Goal: Check status

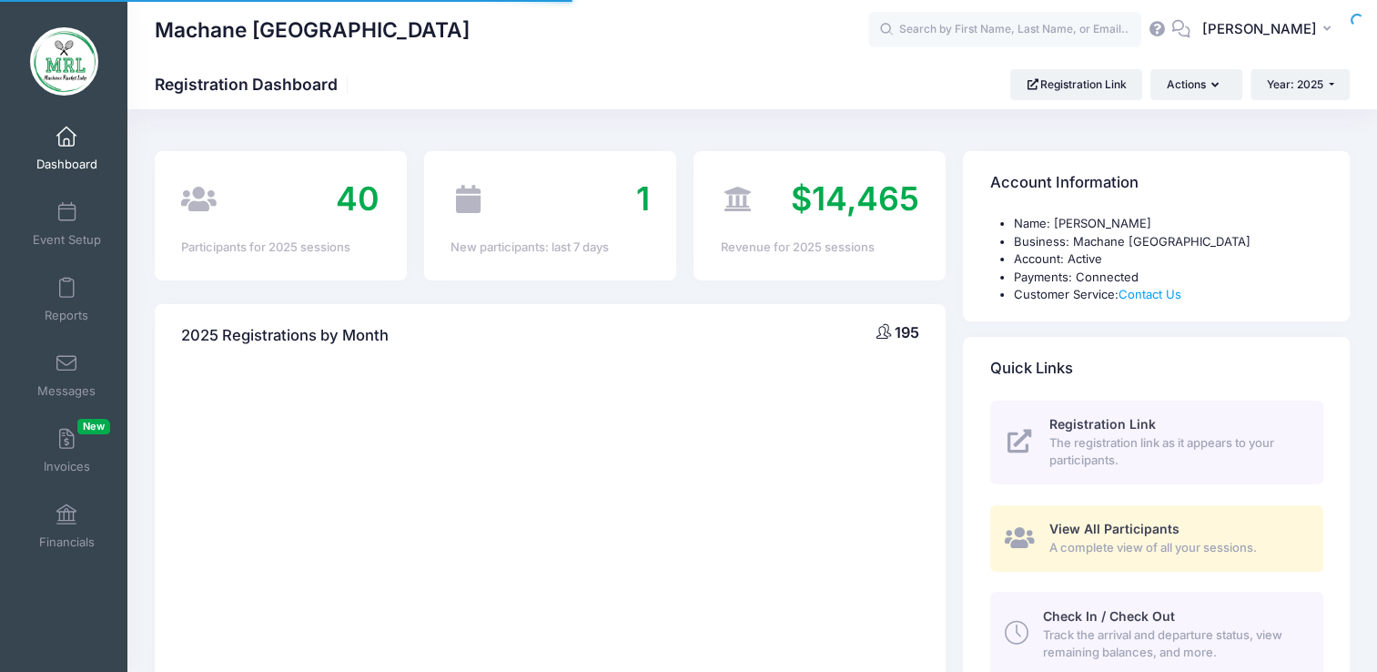
select select
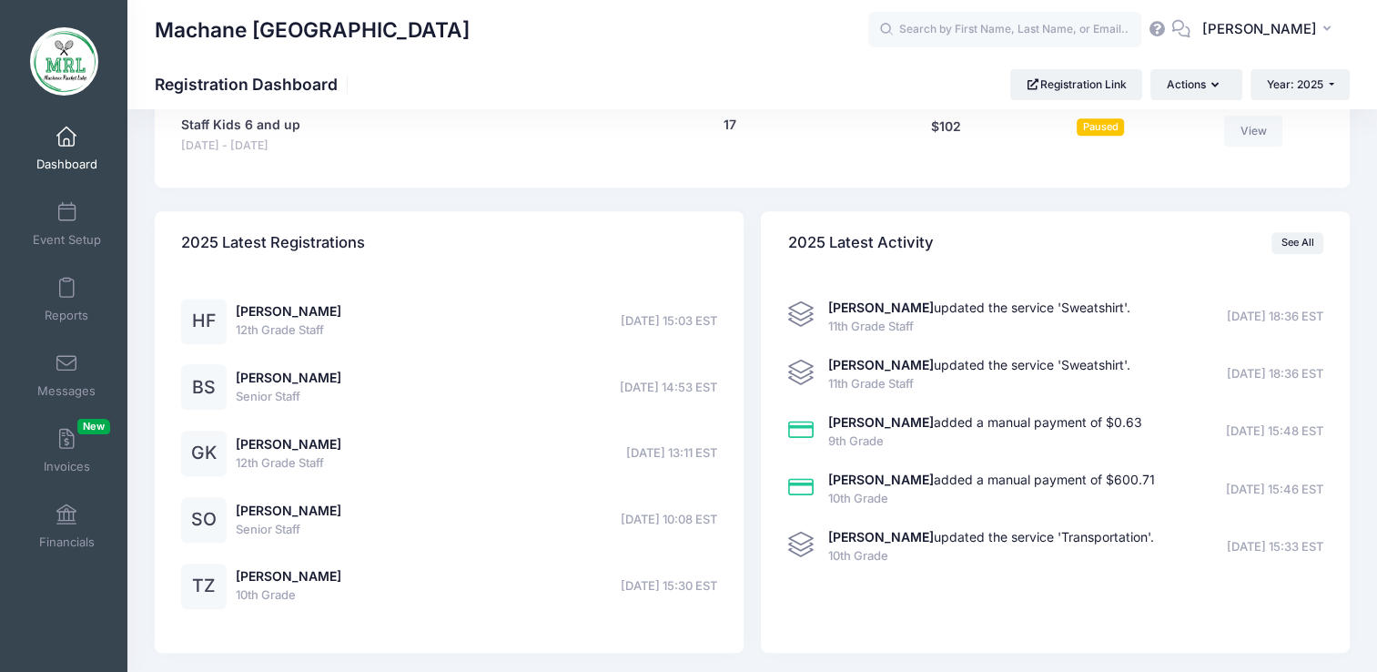
scroll to position [1414, 0]
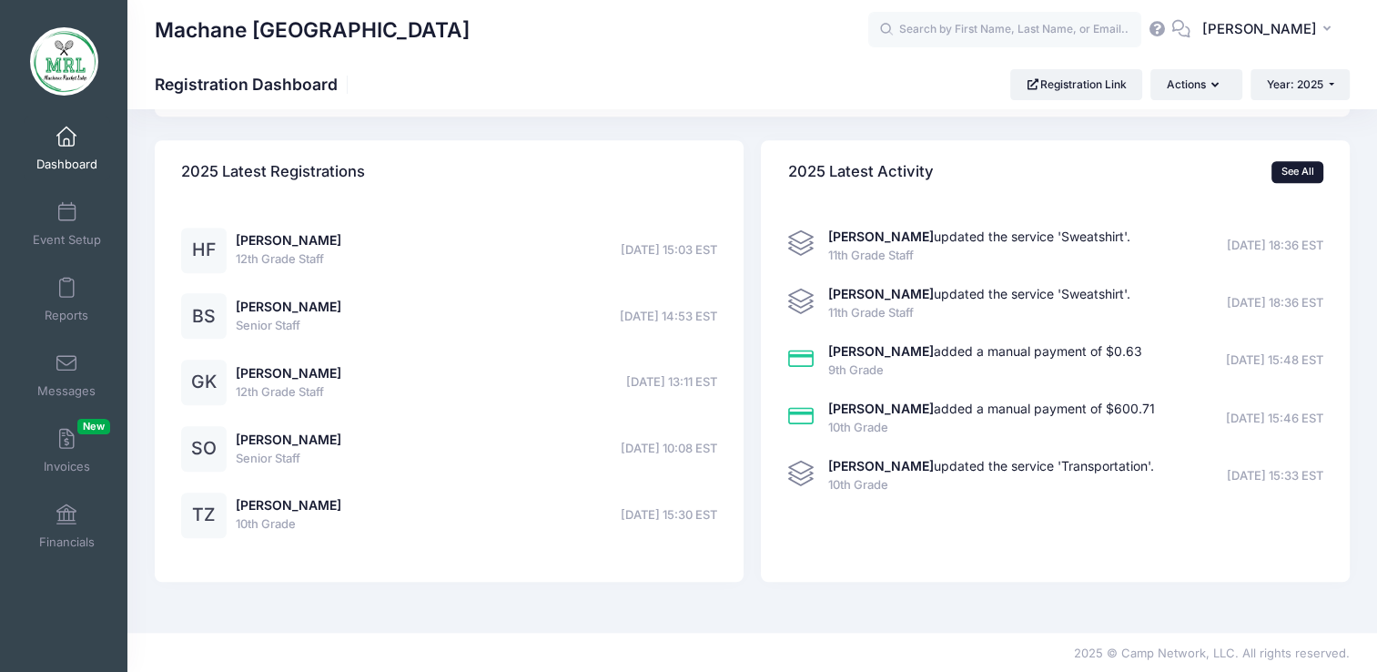
click at [1302, 170] on link "See All" at bounding box center [1298, 172] width 52 height 22
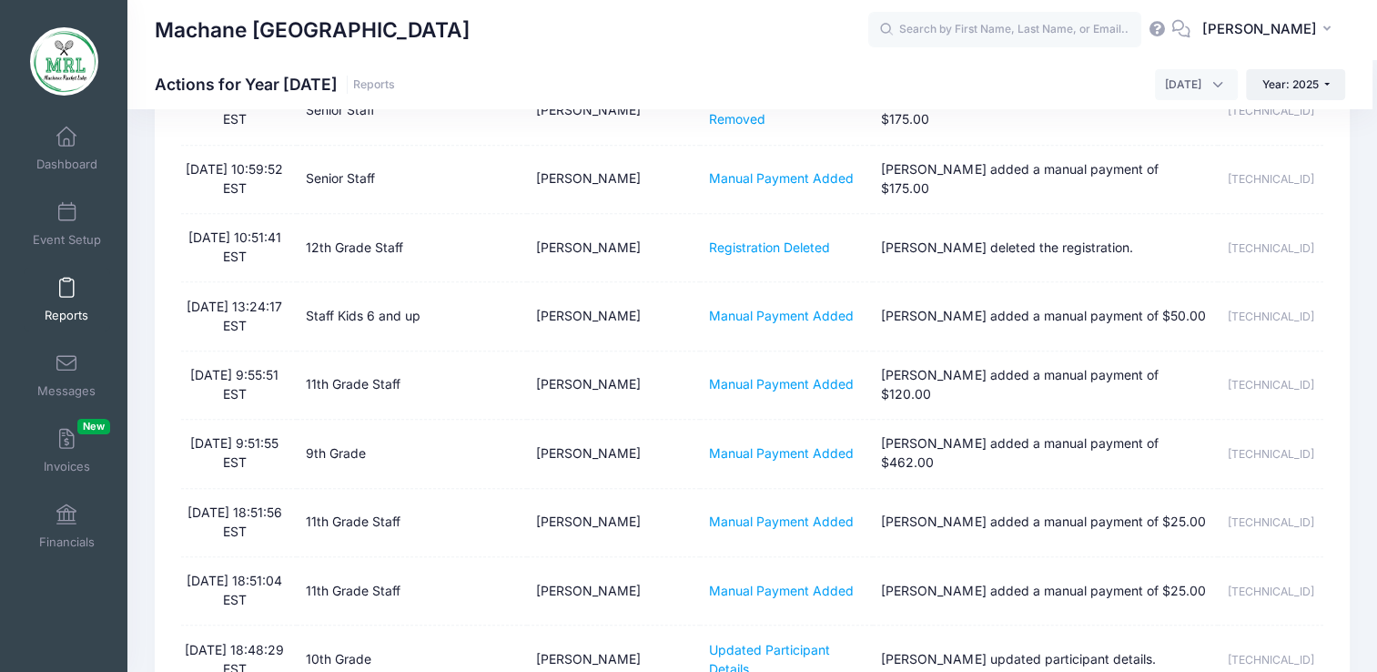
scroll to position [1835, 0]
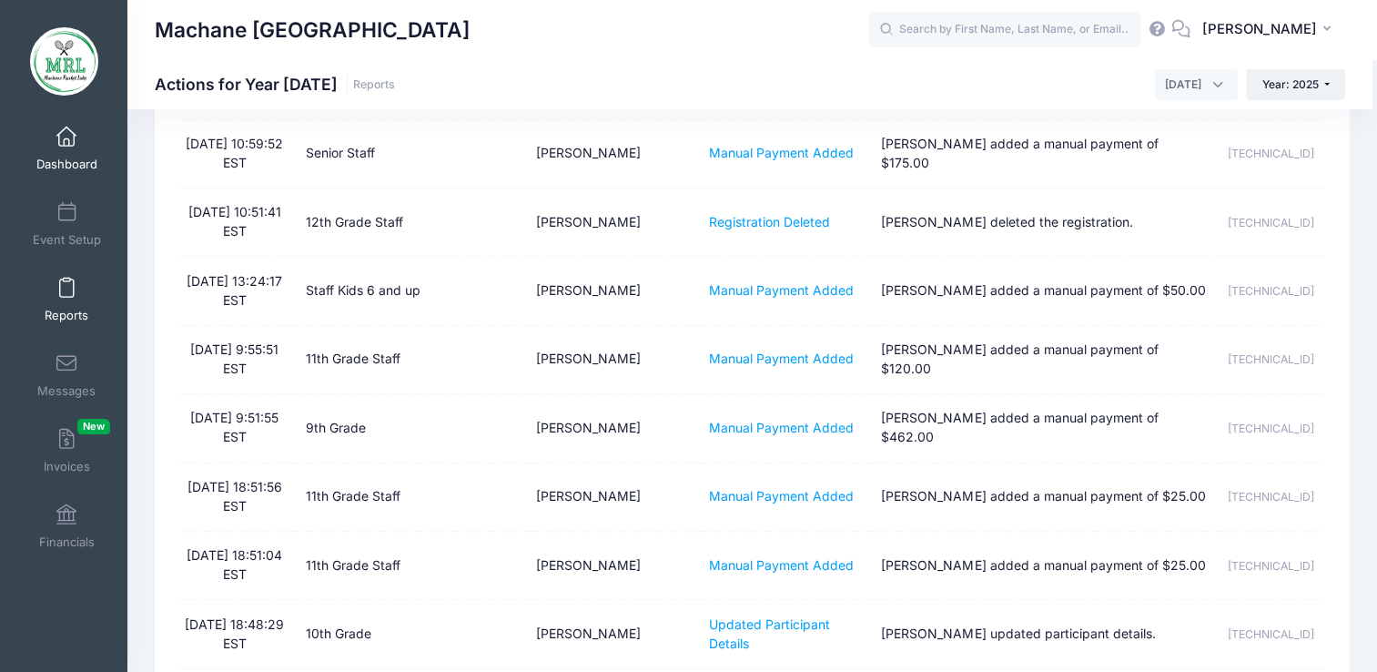
click at [66, 138] on span at bounding box center [66, 137] width 0 height 20
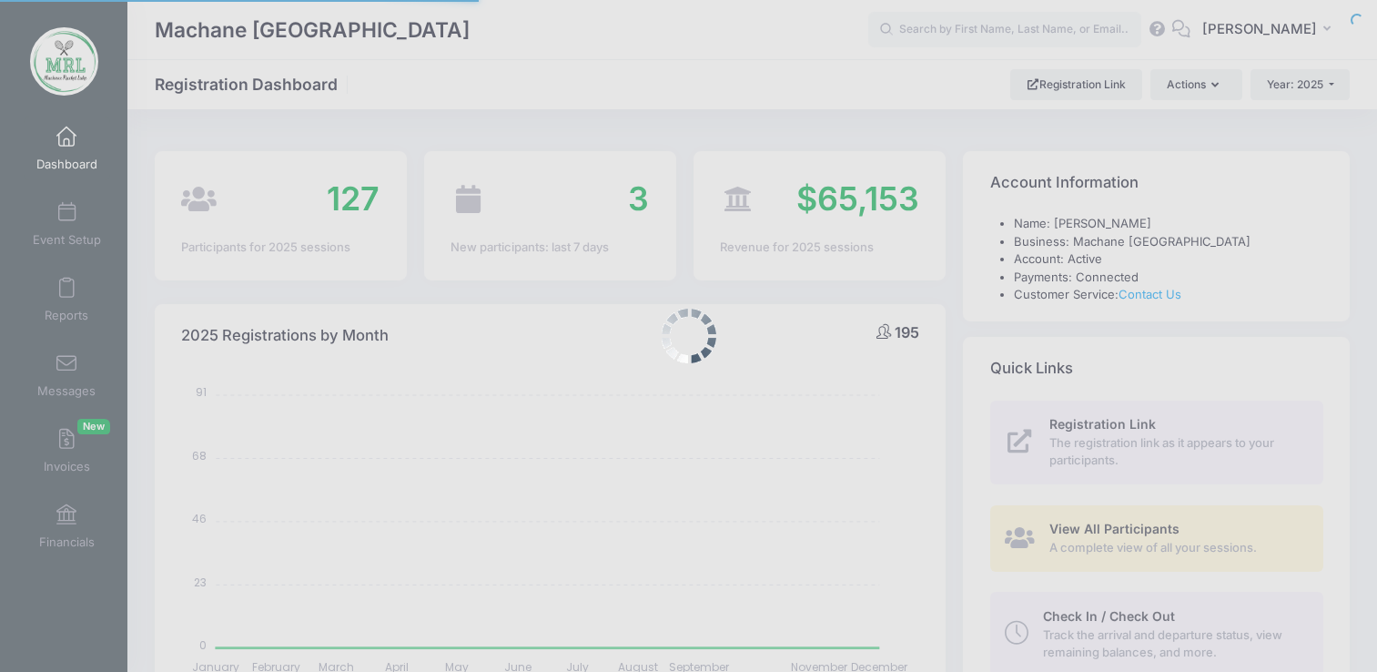
select select
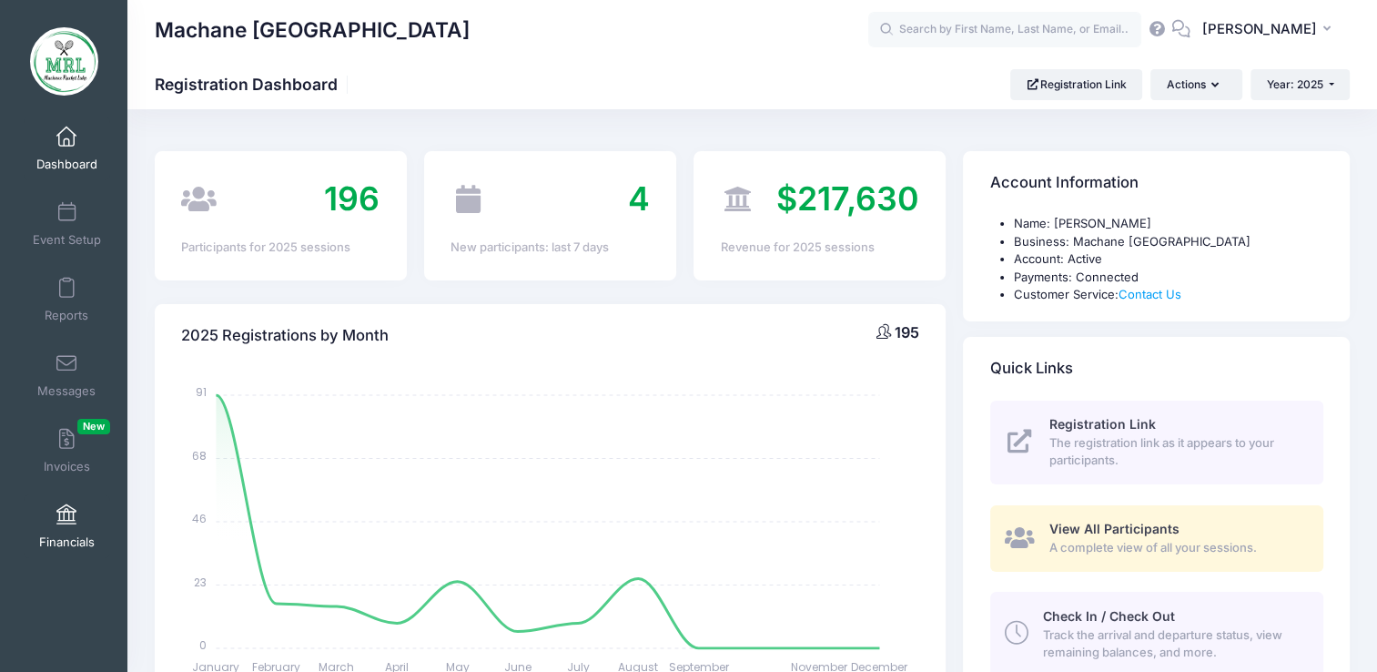
click at [66, 508] on span at bounding box center [66, 515] width 0 height 20
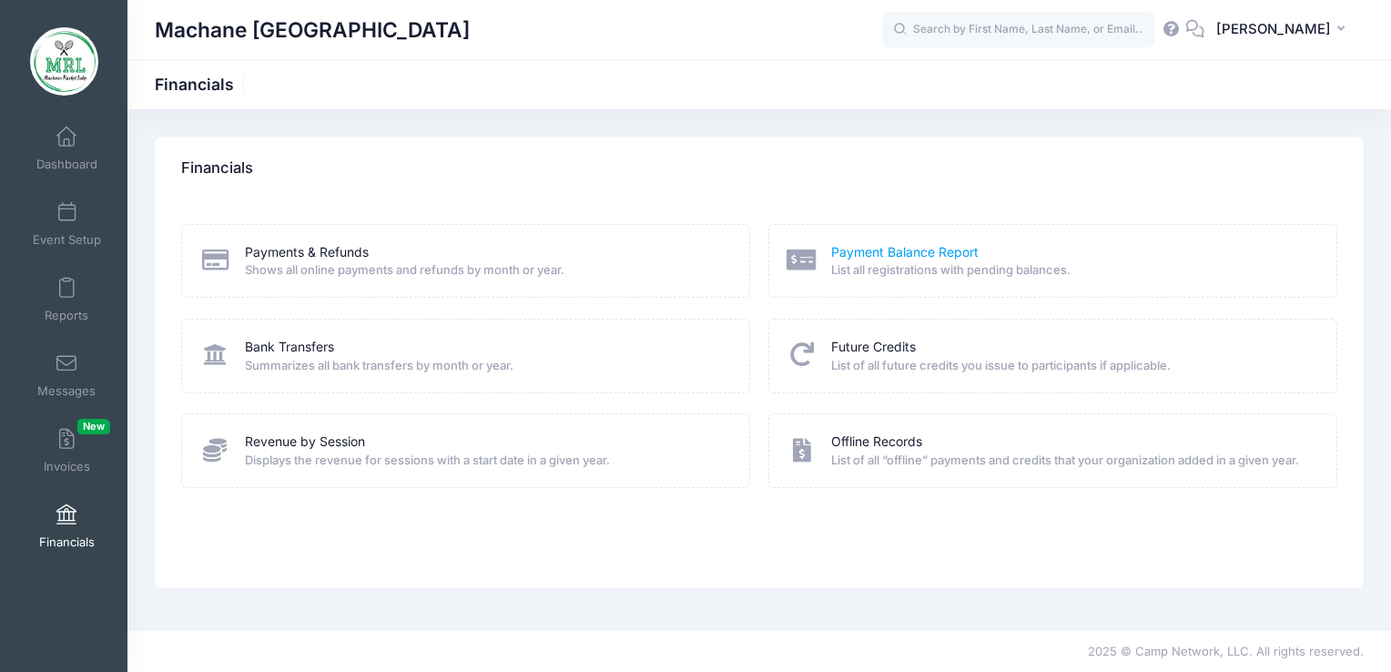
click at [889, 260] on link "Payment Balance Report" at bounding box center [904, 252] width 147 height 19
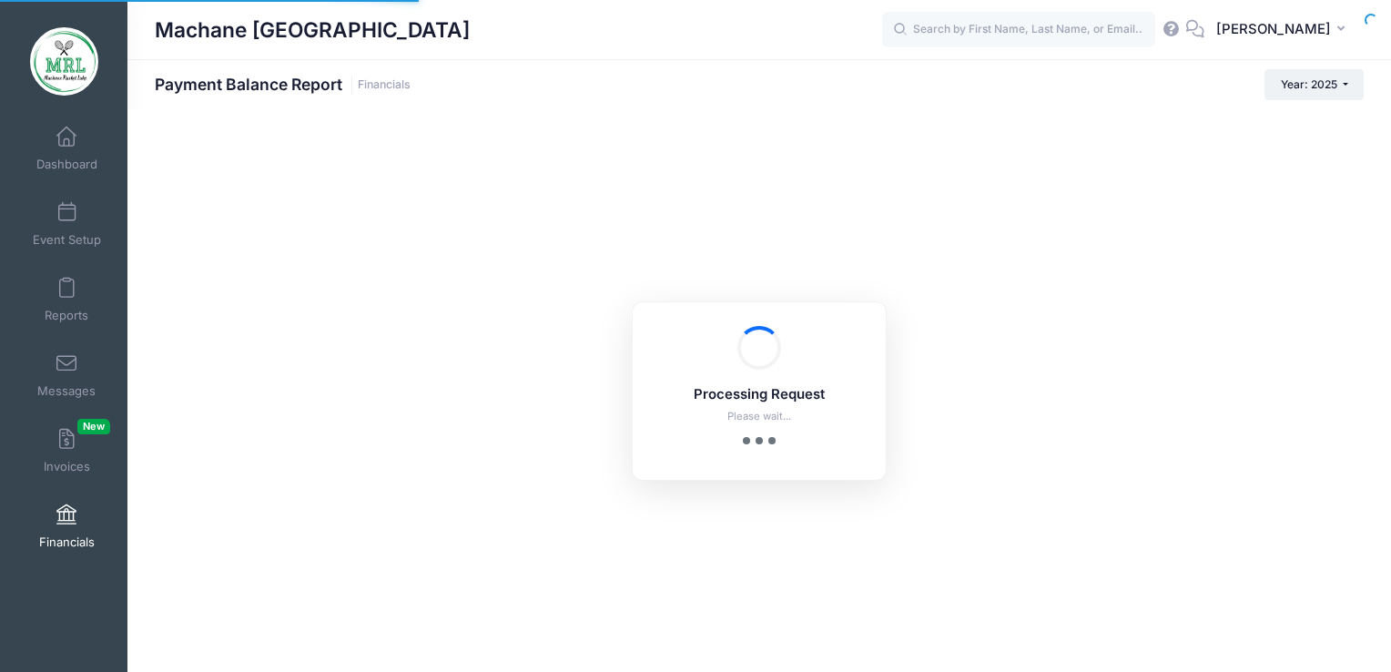
select select "10"
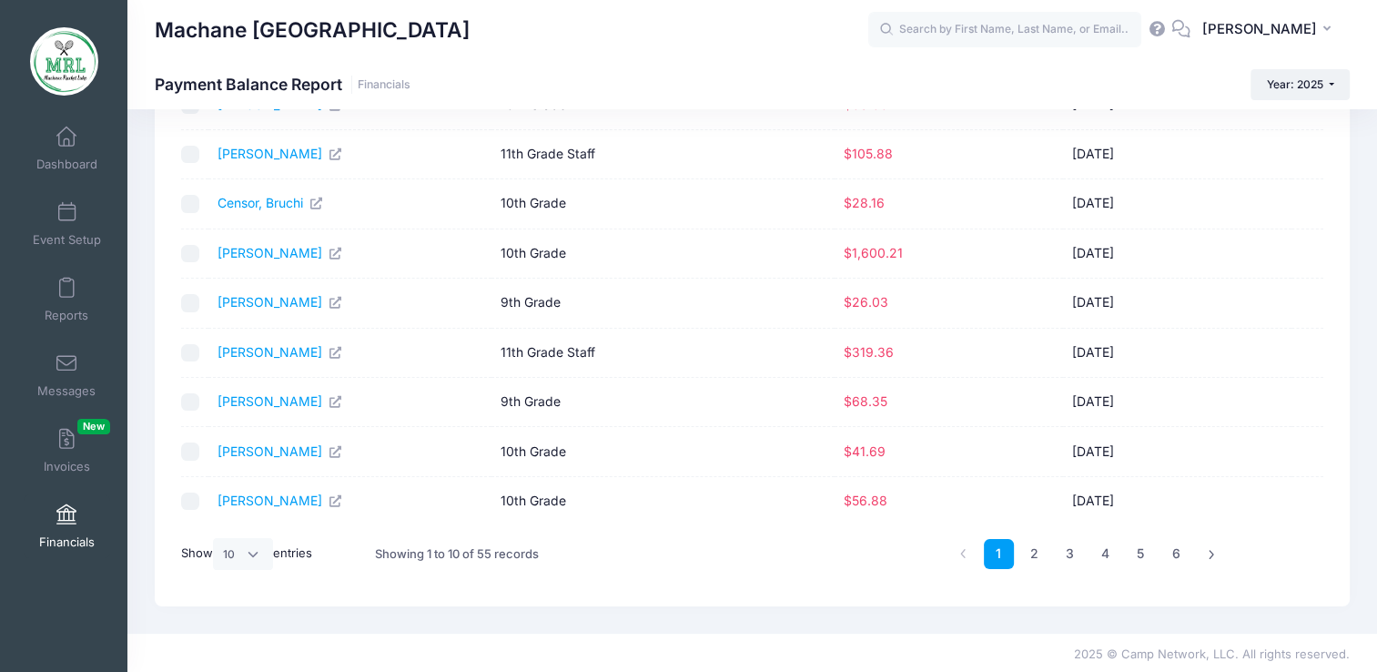
scroll to position [215, 0]
click at [1034, 550] on link "2" at bounding box center [1034, 554] width 30 height 30
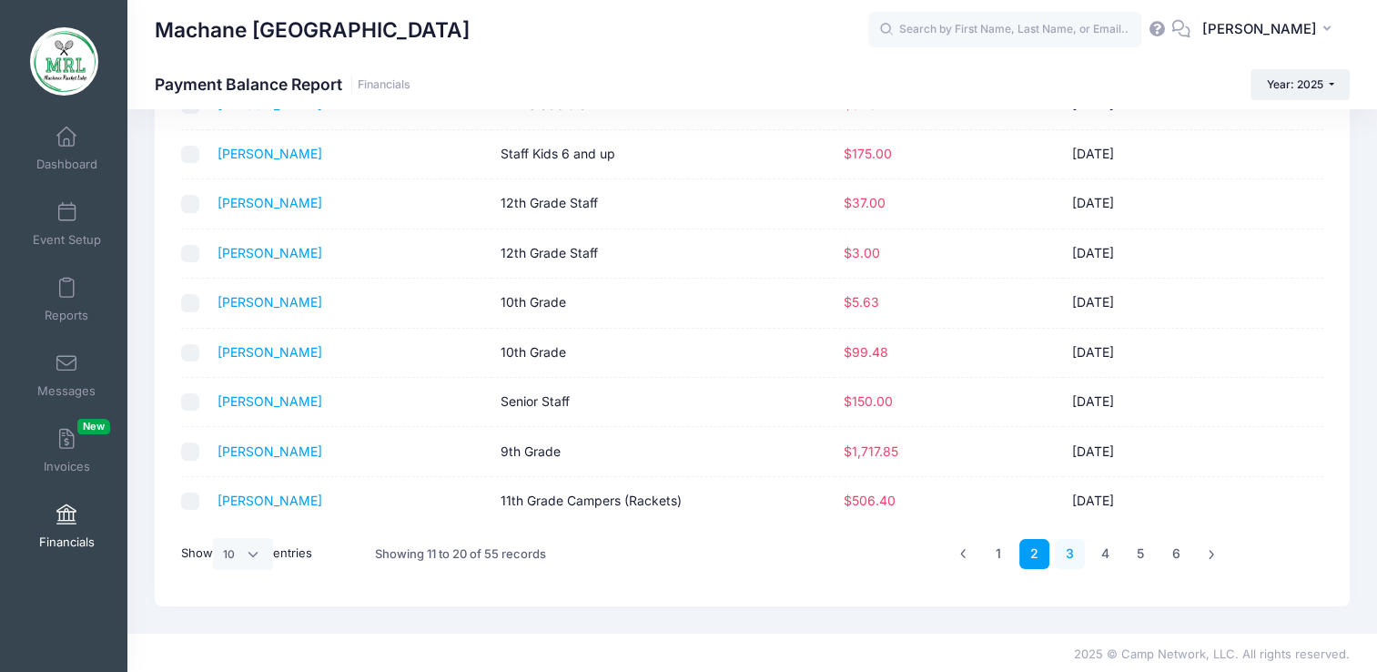
click at [1067, 553] on link "3" at bounding box center [1070, 554] width 30 height 30
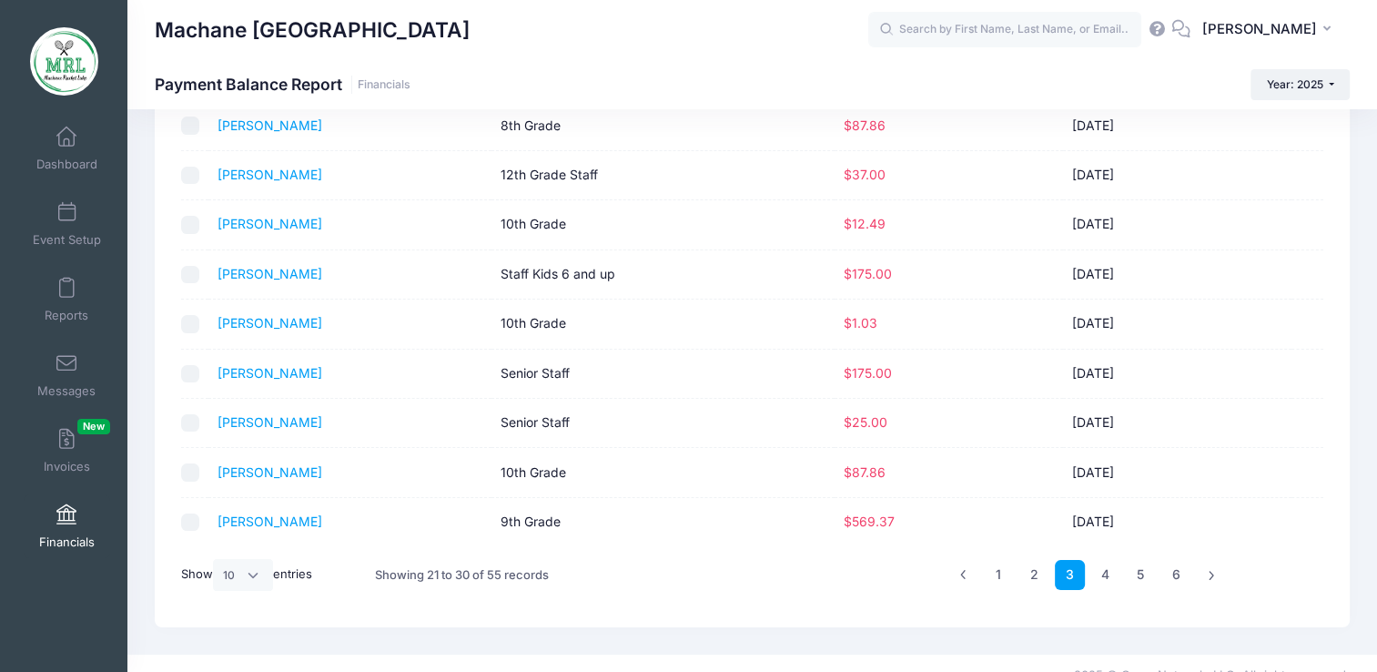
scroll to position [200, 0]
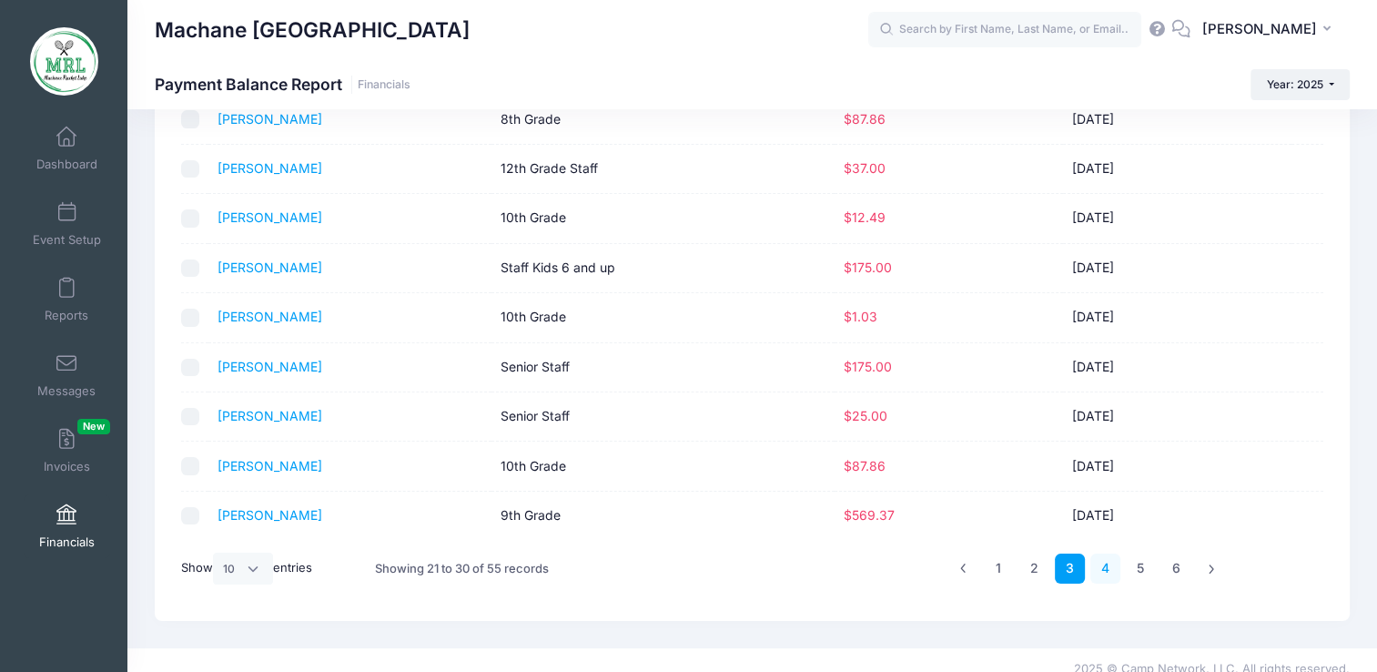
click at [1099, 564] on link "4" at bounding box center [1105, 568] width 30 height 30
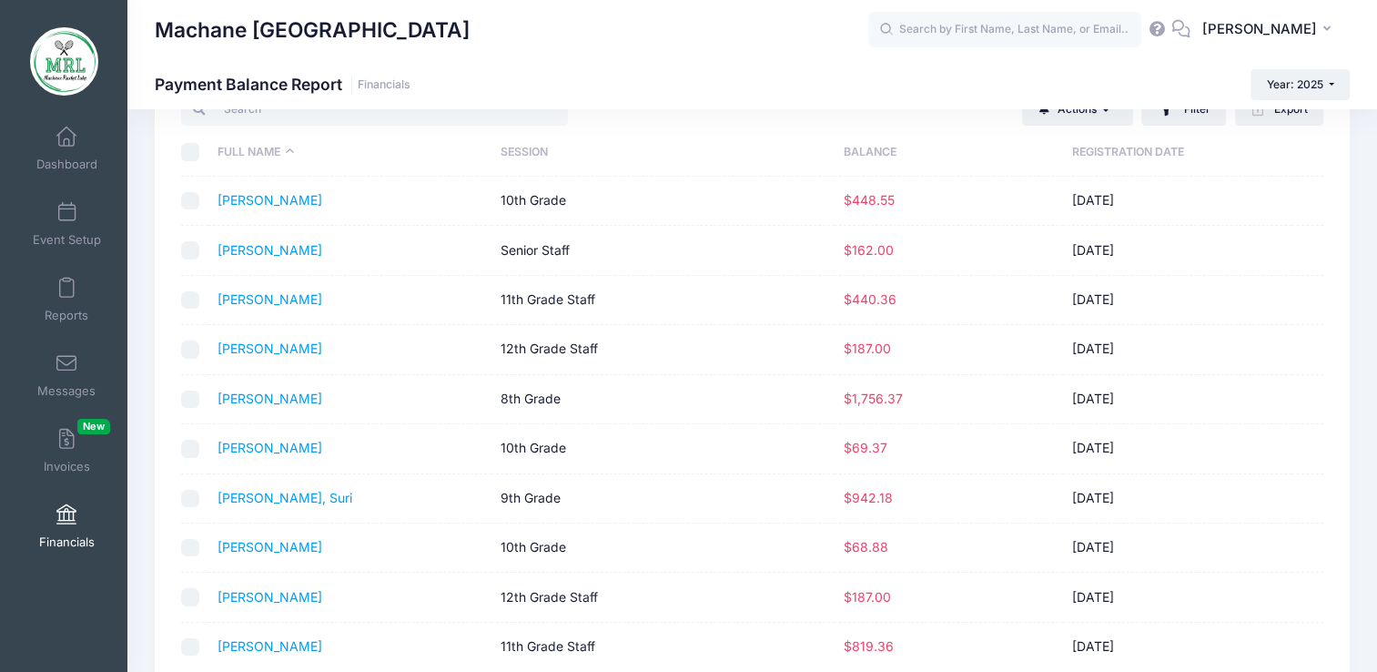
scroll to position [56, 0]
